Goal: Task Accomplishment & Management: Manage account settings

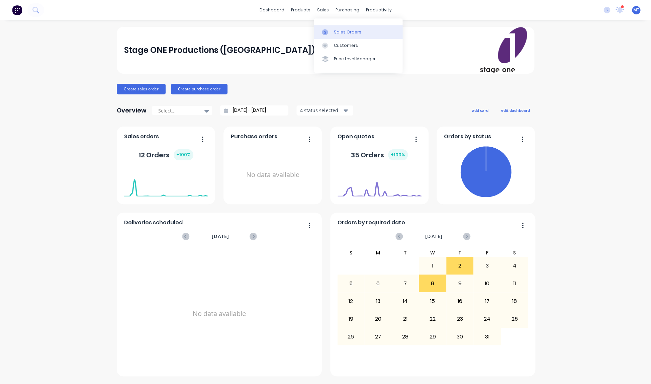
click at [339, 32] on div "Sales Orders" at bounding box center [347, 32] width 27 height 6
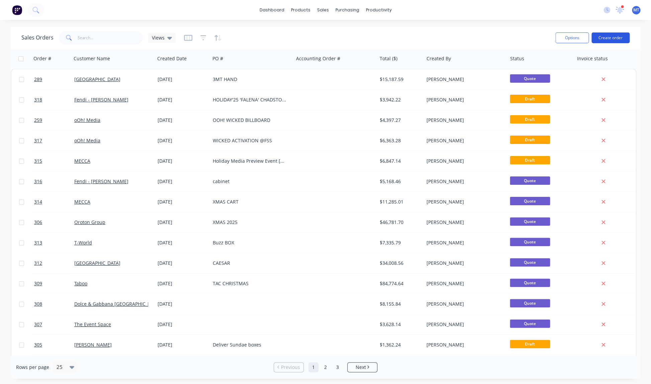
click at [603, 37] on button "Create order" at bounding box center [610, 37] width 38 height 11
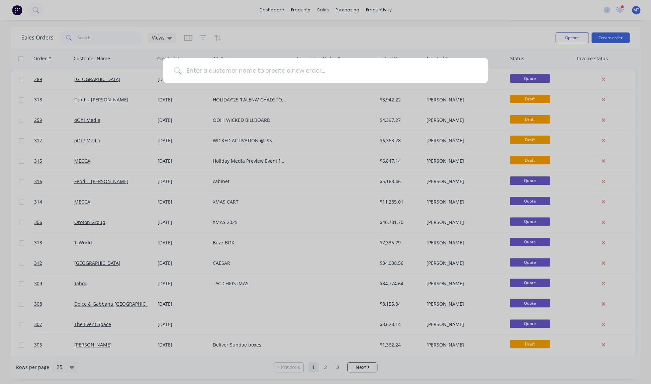
click at [280, 73] on input at bounding box center [329, 70] width 296 height 25
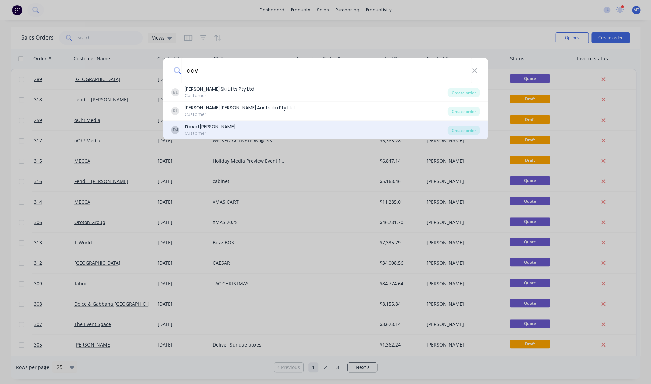
type input "dav"
click at [199, 128] on div "Dav id Jones" at bounding box center [210, 126] width 50 height 7
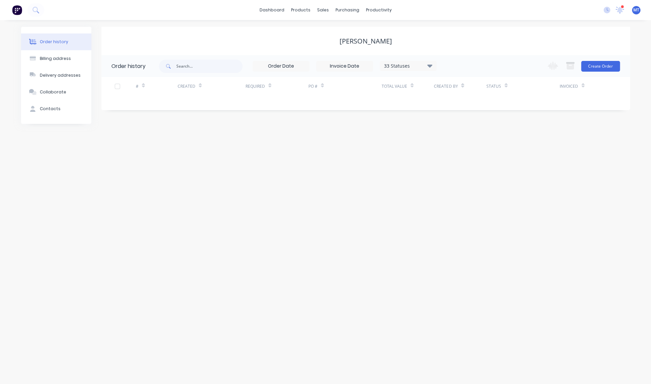
click at [603, 67] on button "Create Order" at bounding box center [600, 66] width 39 height 11
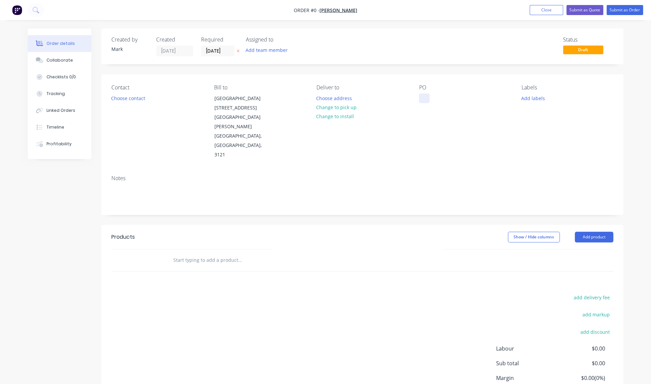
click at [423, 99] on div at bounding box center [424, 98] width 11 height 10
click at [375, 147] on div "Creating draft order... Loading... Order details Collaborate Checklists 0/0 Tra…" at bounding box center [325, 234] width 609 height 413
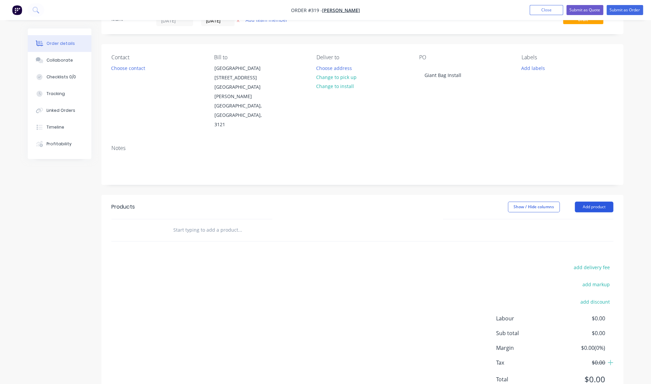
click at [592, 201] on button "Add product" at bounding box center [594, 206] width 38 height 11
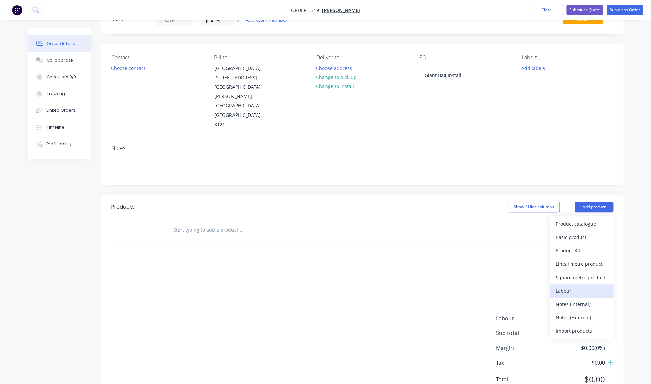
click at [561, 286] on div "Labour" at bounding box center [581, 291] width 52 height 10
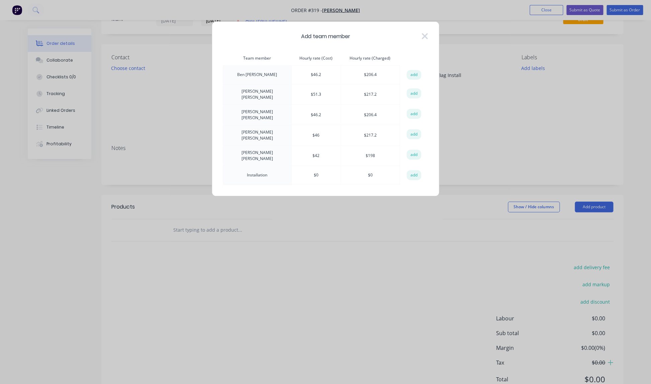
click at [423, 37] on icon at bounding box center [424, 35] width 7 height 9
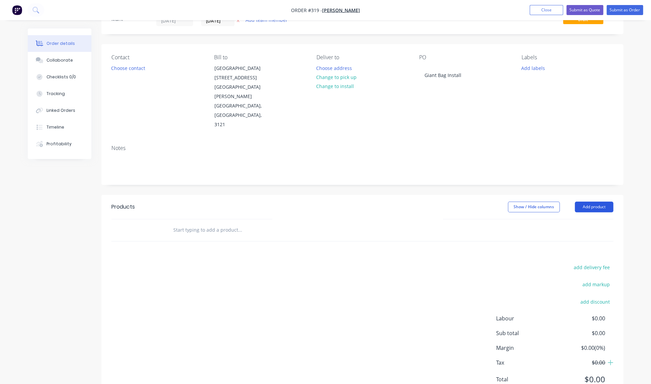
click at [593, 201] on button "Add product" at bounding box center [594, 206] width 38 height 11
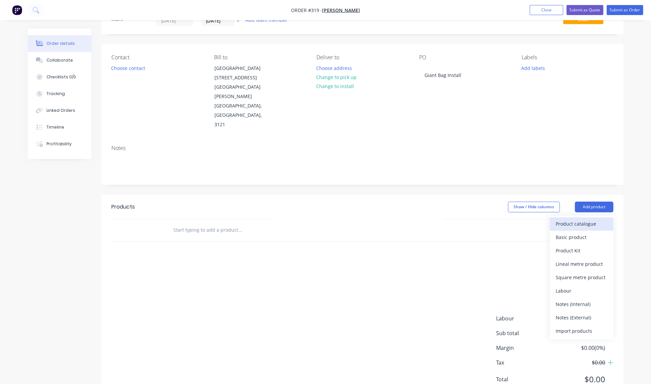
click at [572, 219] on div "Product catalogue" at bounding box center [581, 224] width 52 height 10
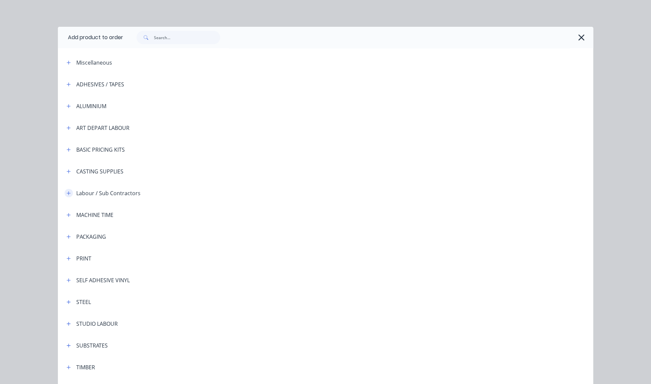
click at [69, 193] on icon "button" at bounding box center [69, 193] width 4 height 4
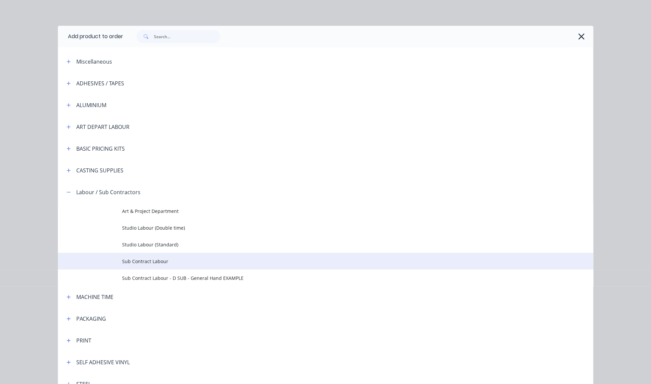
scroll to position [1, 0]
click at [141, 262] on span "Sub Contract Labour" at bounding box center [310, 260] width 377 height 7
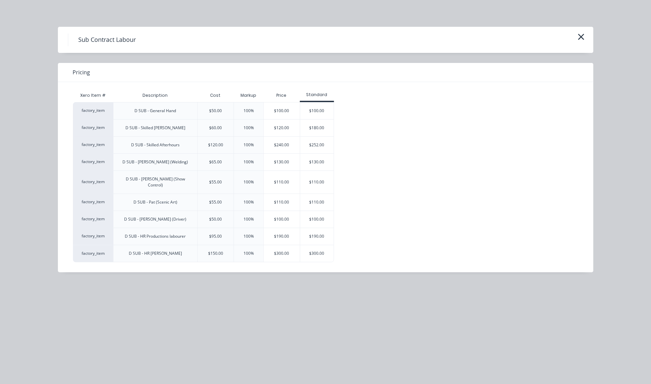
click at [319, 247] on div "$300.00" at bounding box center [316, 253] width 33 height 17
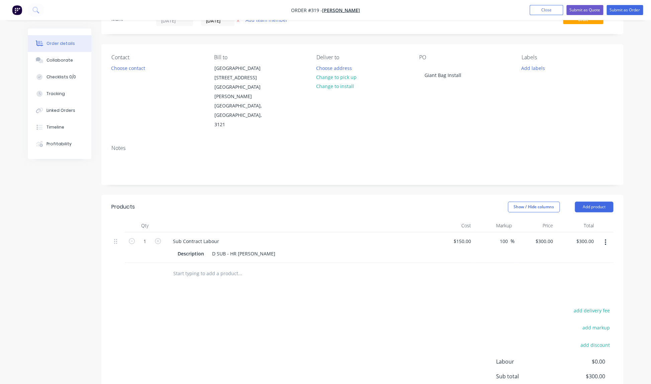
click at [605, 239] on icon "button" at bounding box center [604, 242] width 1 height 6
click at [499, 273] on div "Products Show / Hide columns Add product Qty Cost Markup Price Total 1 Sub Cont…" at bounding box center [362, 320] width 522 height 250
click at [591, 201] on button "Add product" at bounding box center [594, 206] width 38 height 11
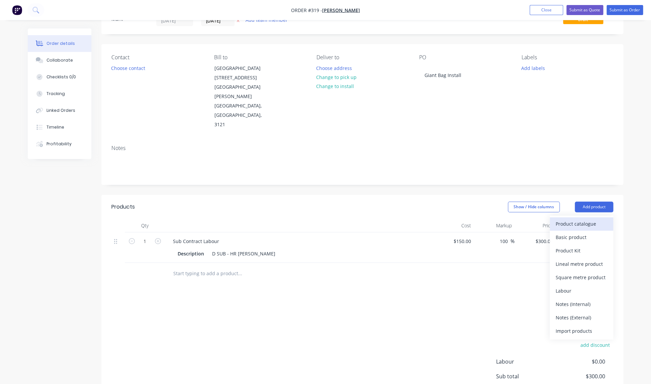
click at [572, 219] on div "Product catalogue" at bounding box center [581, 224] width 52 height 10
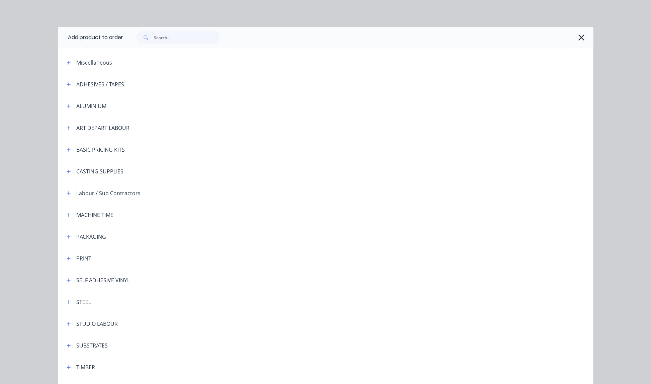
scroll to position [1, 0]
click at [69, 192] on icon "button" at bounding box center [69, 192] width 4 height 4
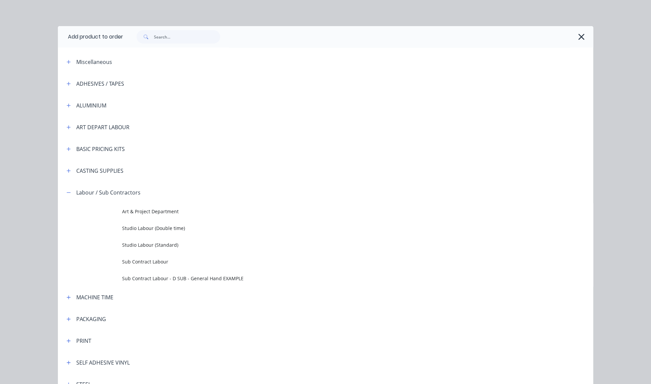
click at [162, 279] on span "Sub Contract Labour - D SUB - General Hand EXAMPLE" at bounding box center [310, 278] width 377 height 7
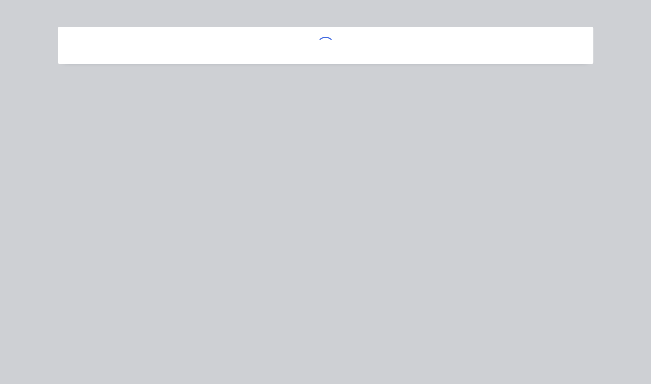
scroll to position [0, 0]
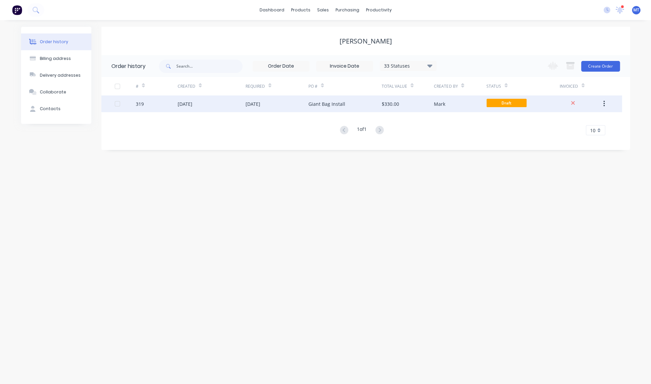
click at [331, 102] on div "Giant Bag Install" at bounding box center [326, 103] width 37 height 7
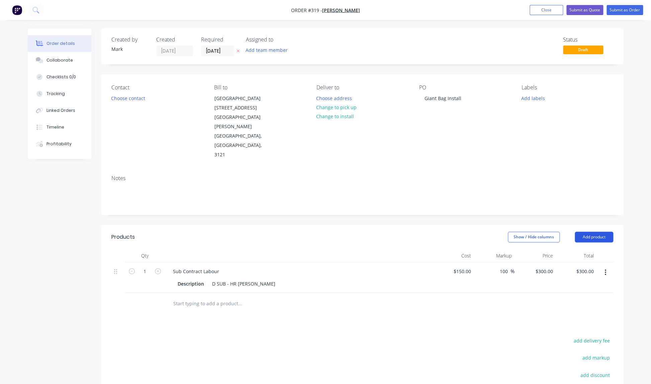
click at [589, 231] on button "Add product" at bounding box center [594, 236] width 38 height 11
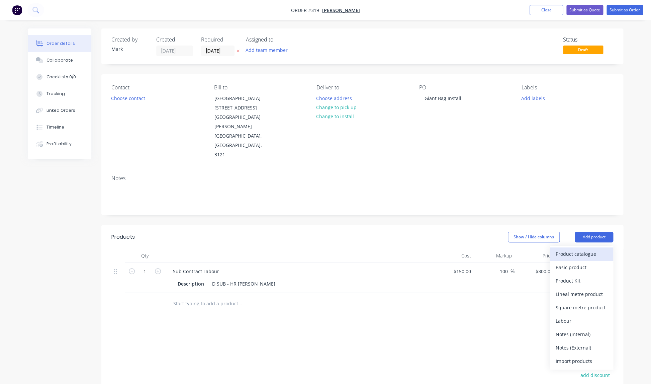
click at [571, 249] on div "Product catalogue" at bounding box center [581, 254] width 52 height 10
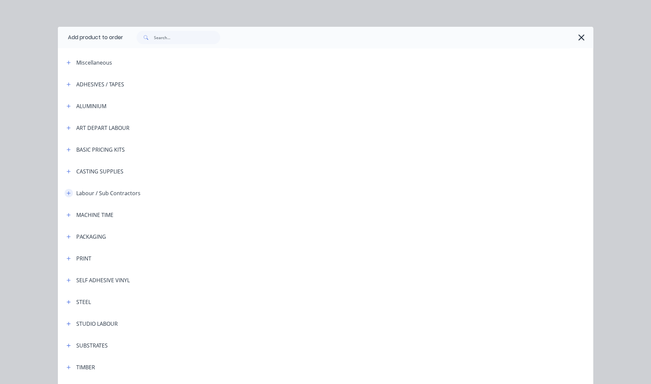
click at [69, 193] on icon "button" at bounding box center [69, 193] width 4 height 5
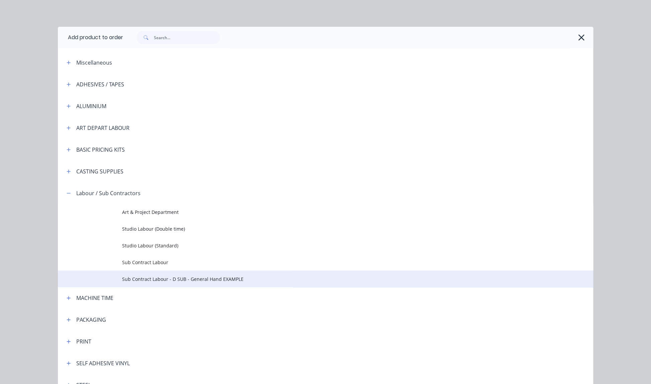
click at [158, 277] on span "Sub Contract Labour - D SUB - General Hand EXAMPLE" at bounding box center [310, 278] width 377 height 7
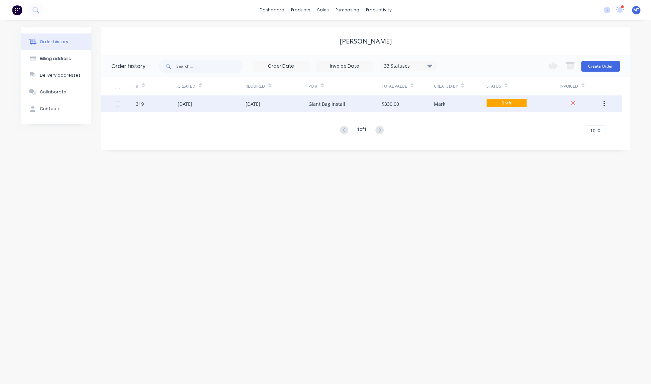
click at [396, 104] on div "$330.00" at bounding box center [390, 103] width 17 height 7
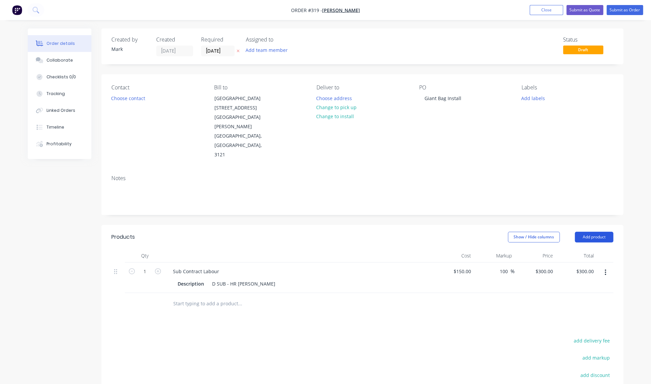
click at [591, 231] on button "Add product" at bounding box center [594, 236] width 38 height 11
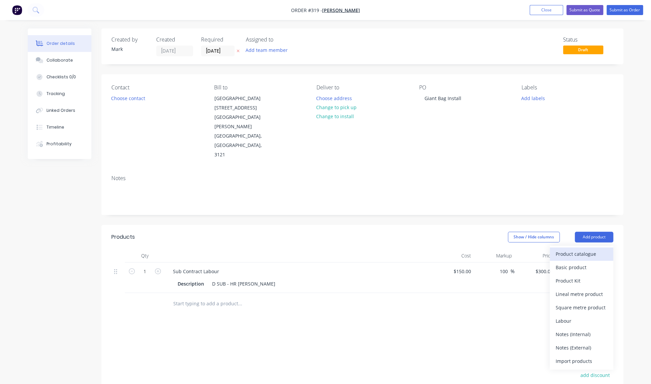
click at [569, 249] on div "Product catalogue" at bounding box center [581, 254] width 52 height 10
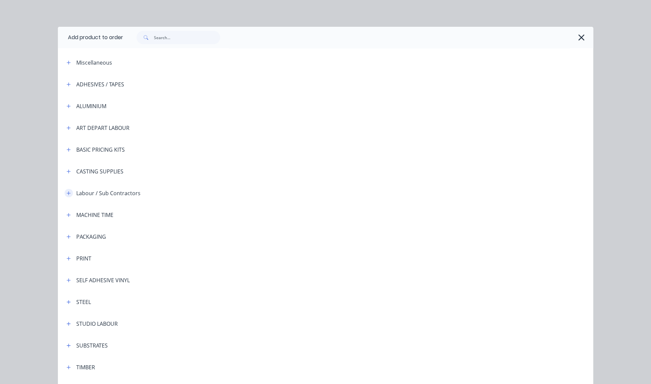
click at [69, 192] on icon "button" at bounding box center [69, 193] width 4 height 4
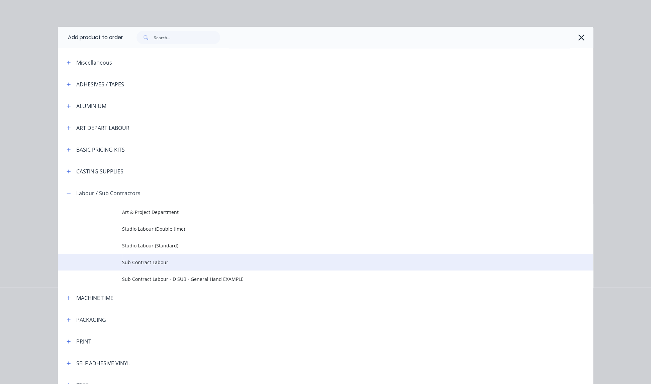
click at [158, 263] on span "Sub Contract Labour" at bounding box center [310, 262] width 377 height 7
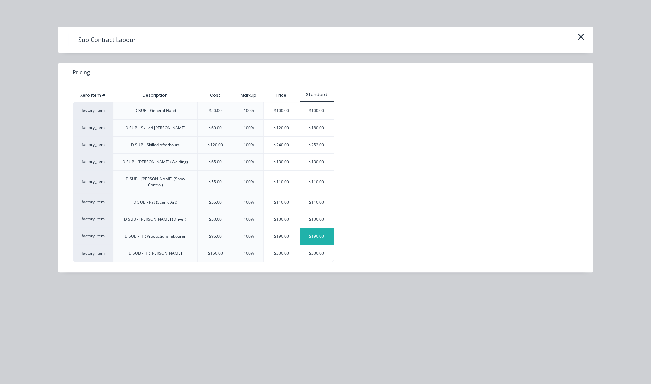
click at [316, 229] on div "$190.00" at bounding box center [316, 236] width 33 height 17
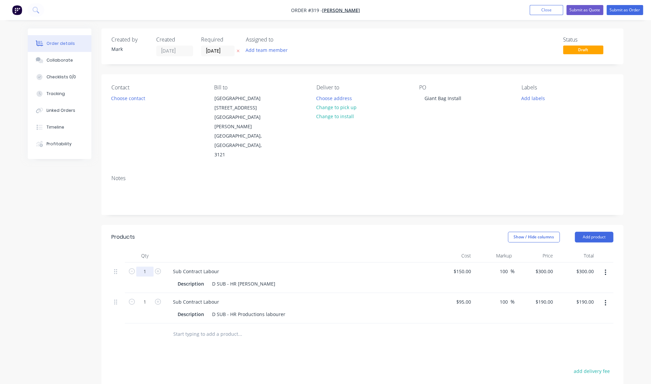
click at [148, 266] on input "1" at bounding box center [144, 271] width 17 height 10
type input "3.5"
type input "$1,050.00"
click at [149, 297] on input "1" at bounding box center [144, 302] width 17 height 10
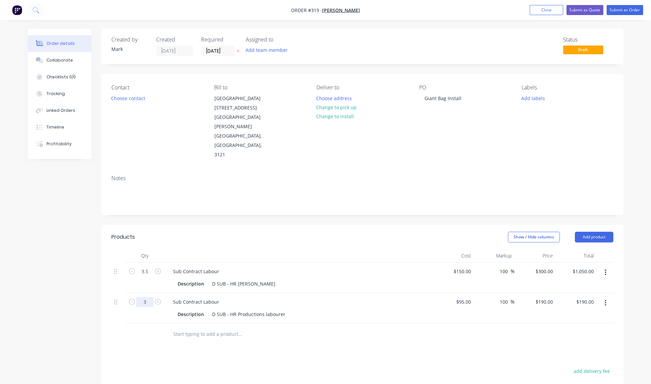
type input "3"
type input "$570.00"
click at [295, 317] on div "Products Show / Hide columns Add product Qty Cost Markup Price Total 3.5 Sub Co…" at bounding box center [362, 365] width 522 height 281
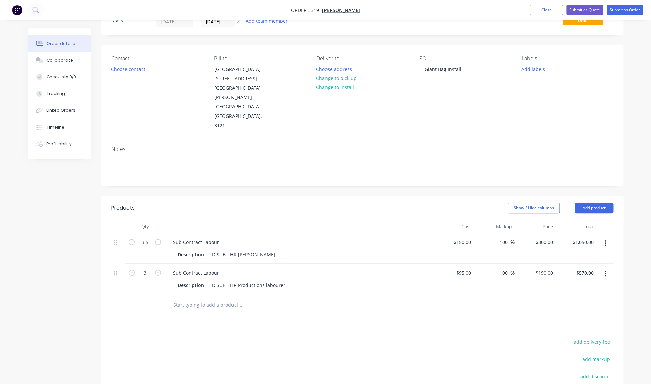
scroll to position [26, 0]
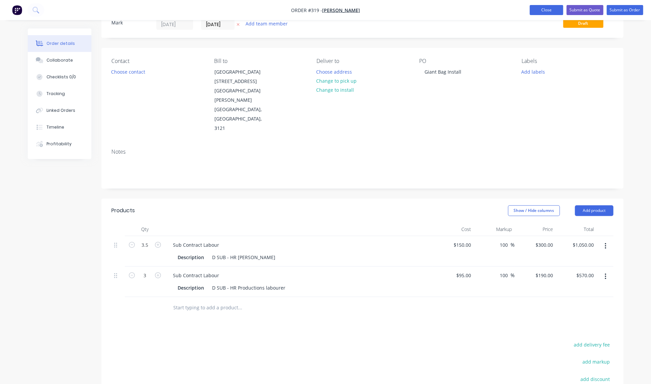
click at [549, 10] on button "Close" at bounding box center [545, 10] width 33 height 10
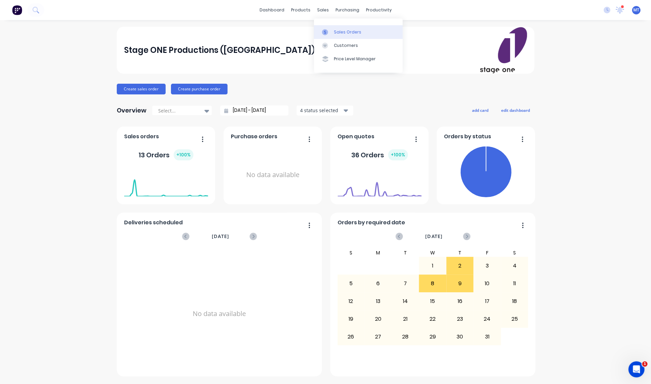
click at [343, 32] on div "Sales Orders" at bounding box center [347, 32] width 27 height 6
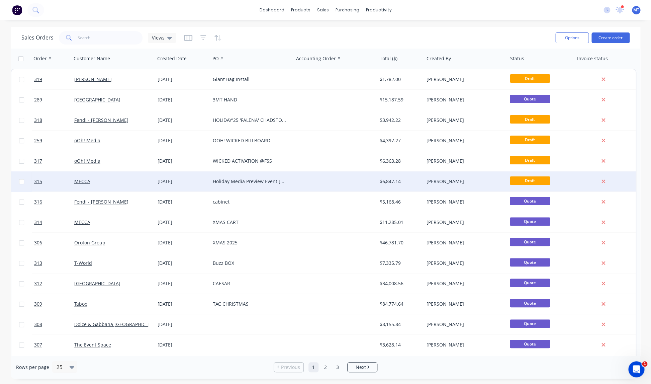
click at [245, 182] on div "Holiday Media Preview Event [GEOGRAPHIC_DATA]" at bounding box center [250, 181] width 74 height 7
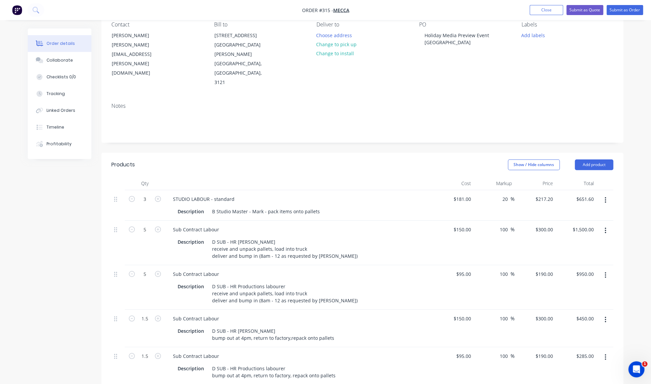
scroll to position [67, 0]
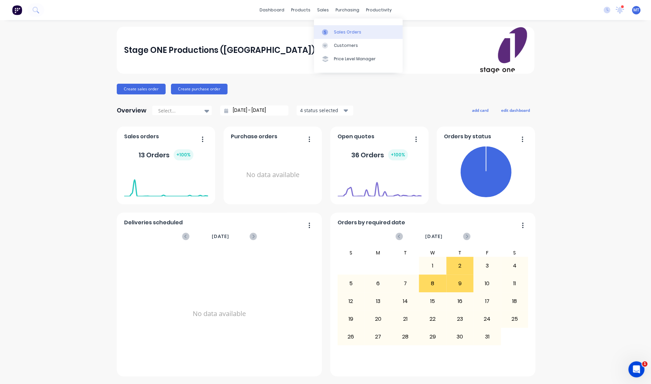
click at [341, 30] on div "Sales Orders" at bounding box center [347, 32] width 27 height 6
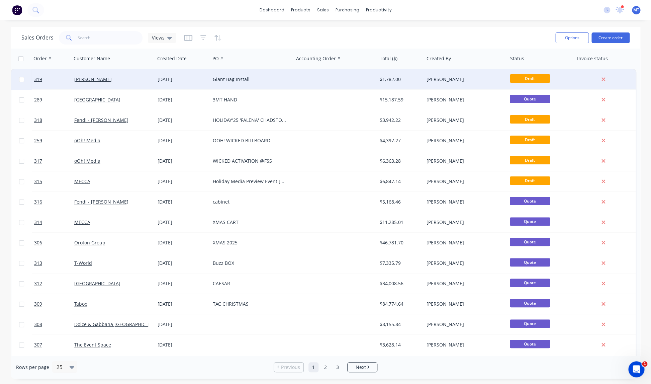
click at [244, 80] on div "Giant Bag Install" at bounding box center [250, 79] width 74 height 7
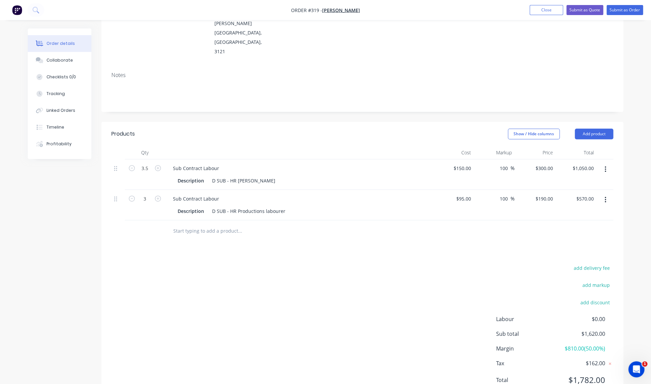
scroll to position [104, 0]
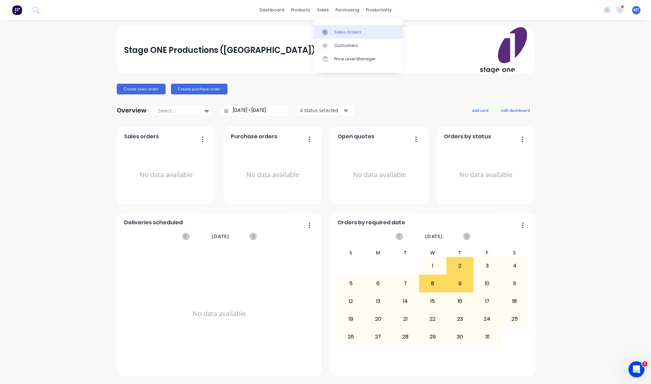
click at [339, 30] on div "Sales Orders" at bounding box center [347, 32] width 27 height 6
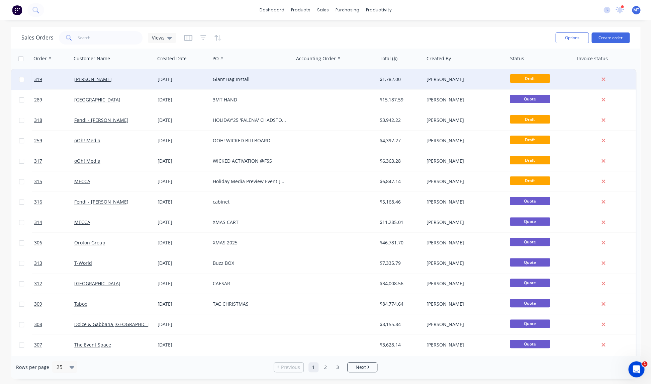
click at [249, 78] on div "Giant Bag Install" at bounding box center [250, 79] width 74 height 7
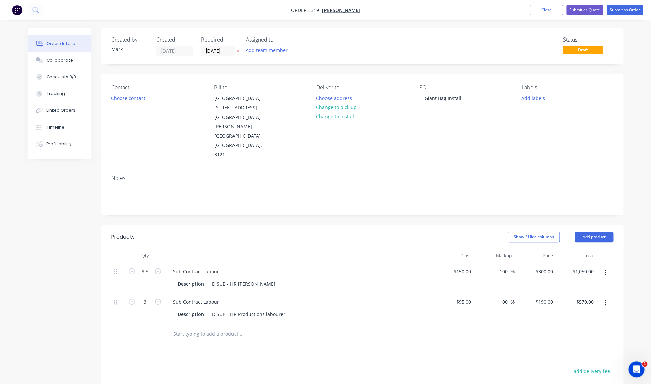
scroll to position [1, 0]
click at [148, 266] on input "3.5" at bounding box center [144, 271] width 17 height 10
type input "4"
type input "3.5"
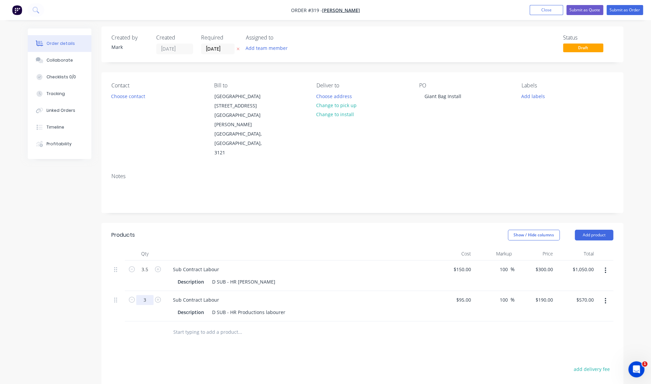
click at [148, 295] on input "3" at bounding box center [144, 300] width 17 height 10
type input "3.5"
type input "$665.00"
click at [329, 325] on div at bounding box center [268, 331] width 201 height 13
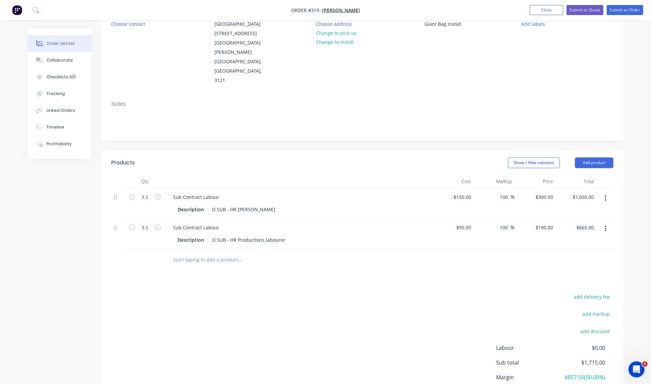
scroll to position [104, 0]
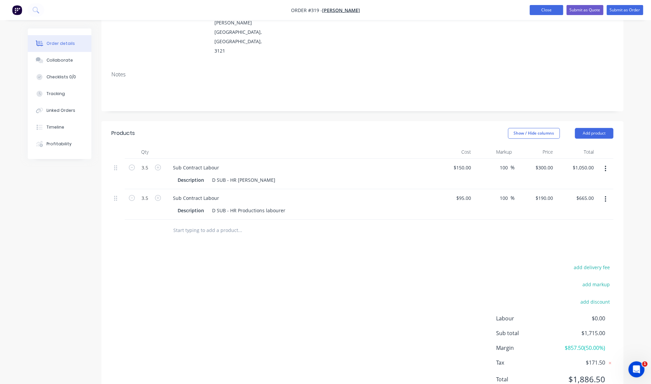
click at [538, 11] on button "Close" at bounding box center [545, 10] width 33 height 10
